Goal: Find specific page/section: Find specific page/section

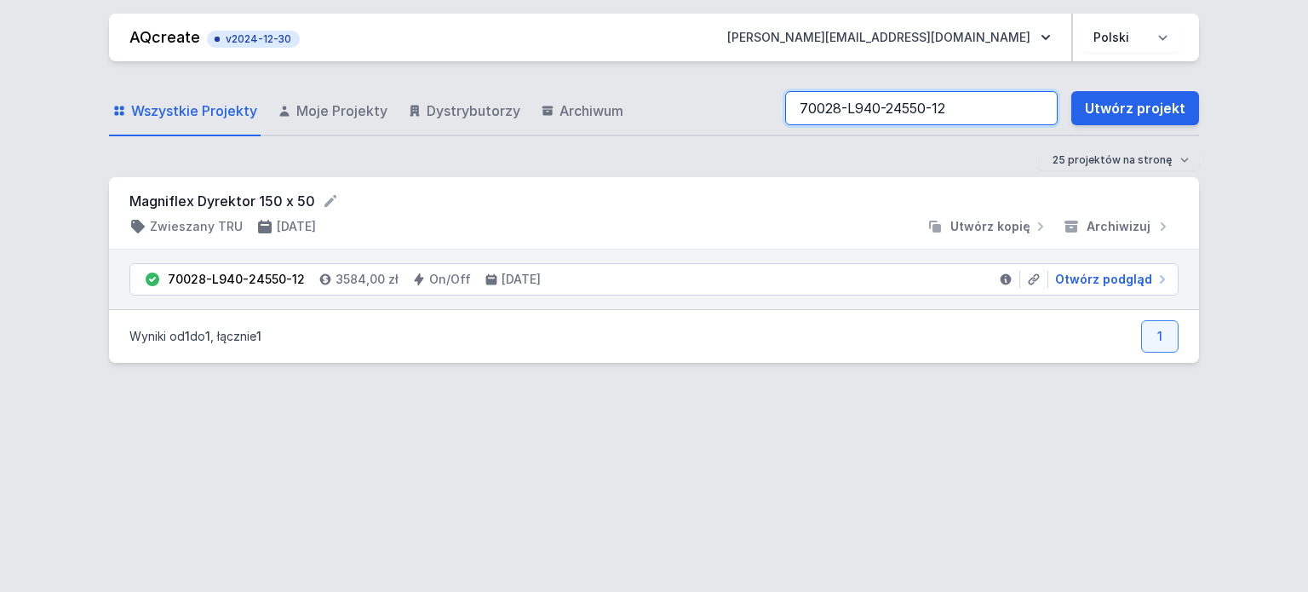
click at [965, 106] on input "70028-L940-24550-12" at bounding box center [921, 108] width 272 height 34
type input "7"
type input "70028-L940-24552-12"
click at [1115, 279] on span "Otwórz podgląd" at bounding box center [1103, 279] width 97 height 17
